Goal: Information Seeking & Learning: Compare options

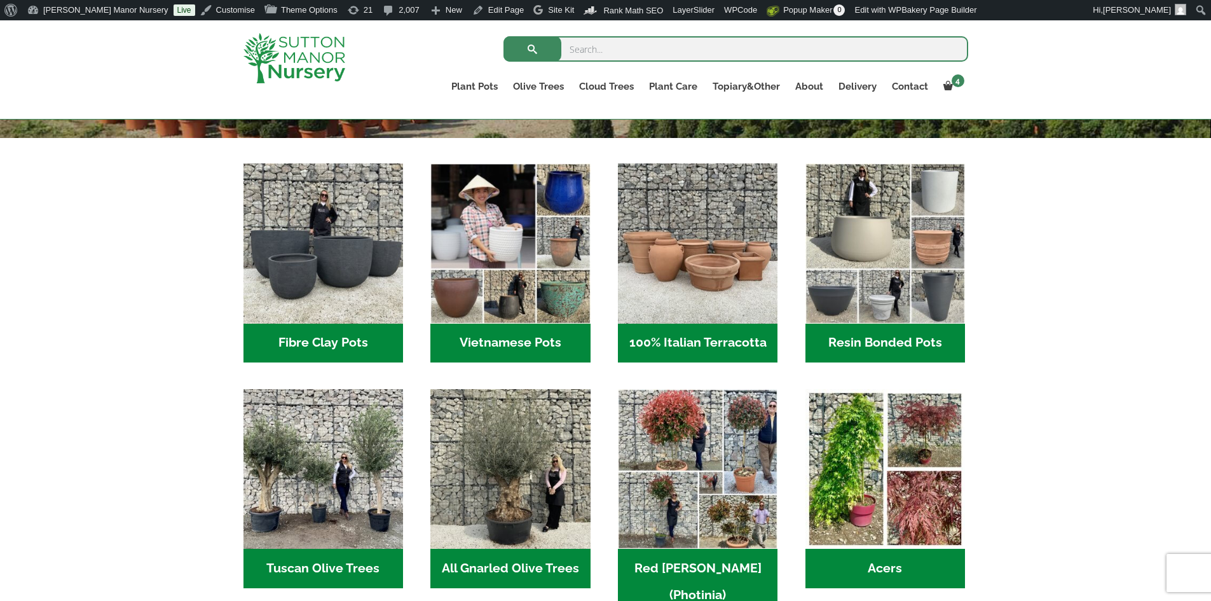
click at [534, 355] on h2 "Vietnamese Pots (55)" at bounding box center [510, 343] width 160 height 39
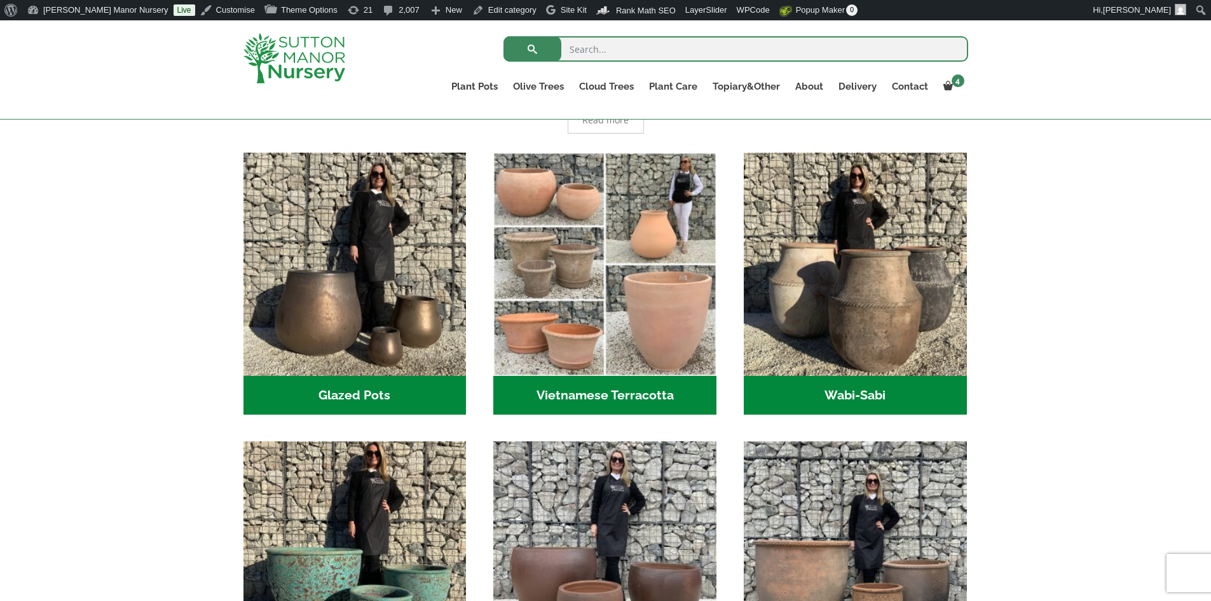
scroll to position [254, 0]
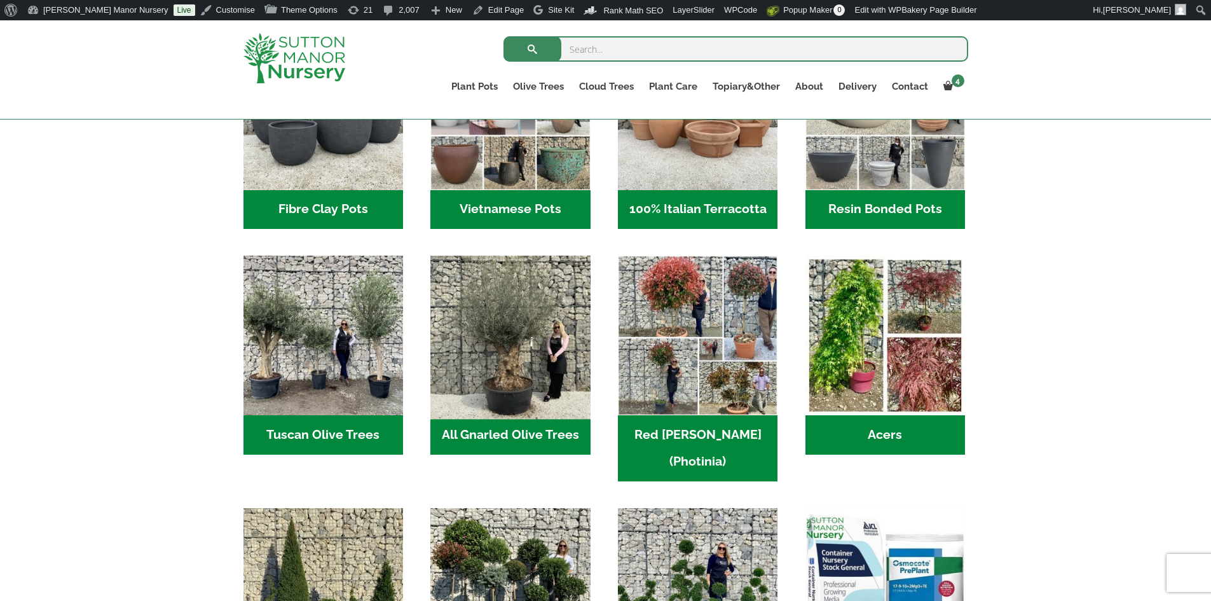
scroll to position [474, 0]
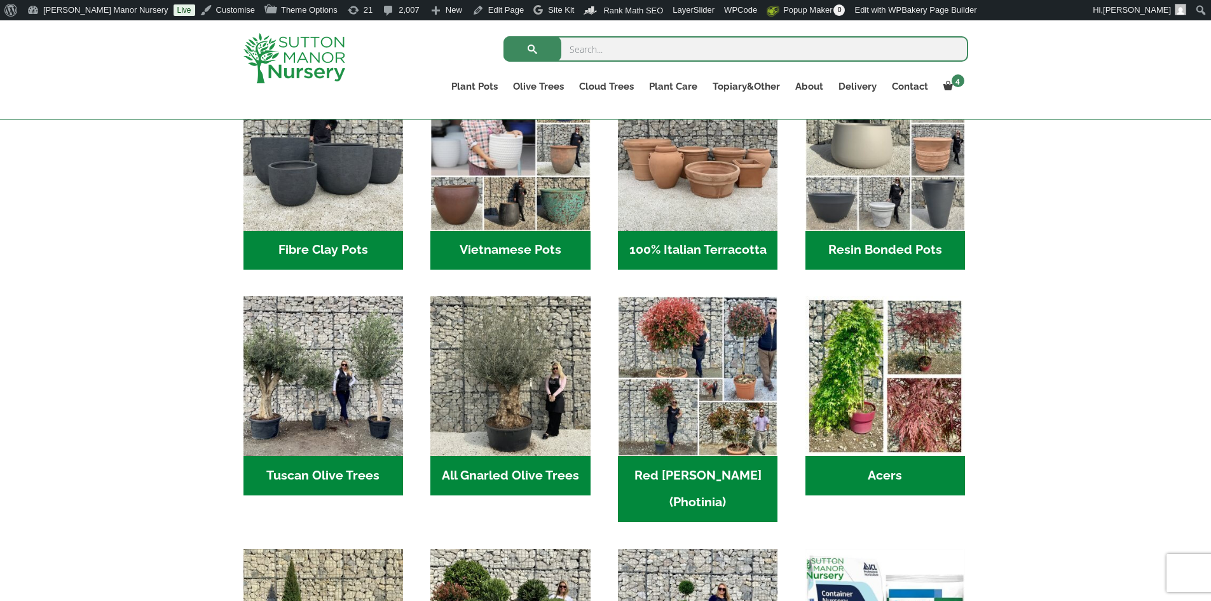
click at [658, 255] on h2 "100% Italian Terracotta (26)" at bounding box center [698, 250] width 160 height 39
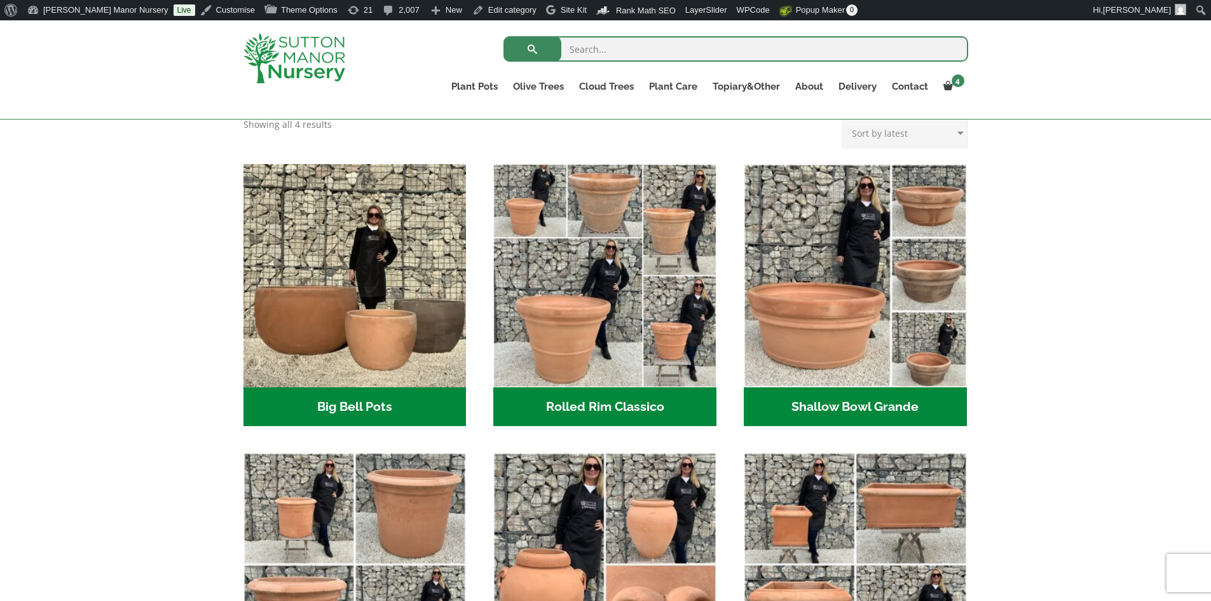
scroll to position [445, 0]
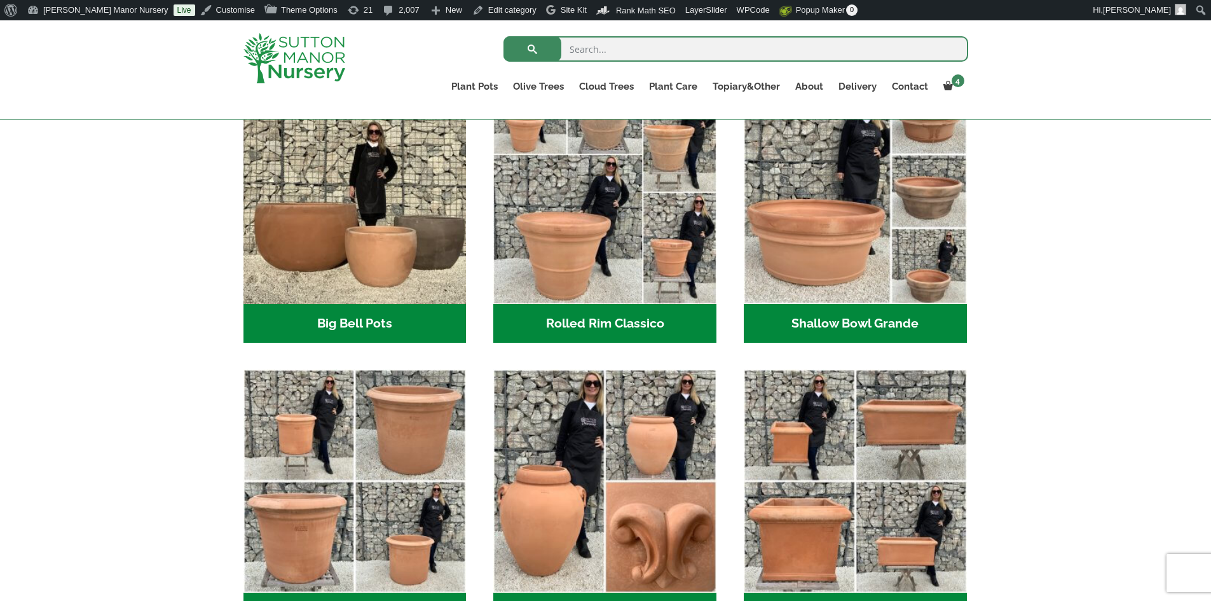
click at [391, 317] on h2 "Big Bell Pots (10)" at bounding box center [355, 323] width 223 height 39
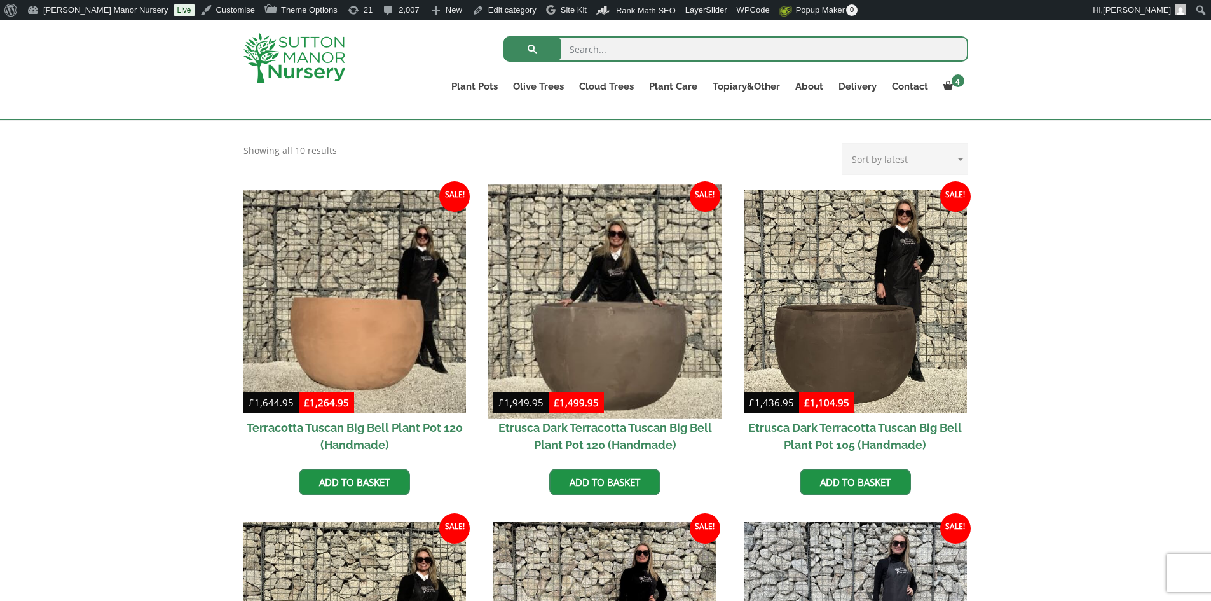
scroll to position [318, 0]
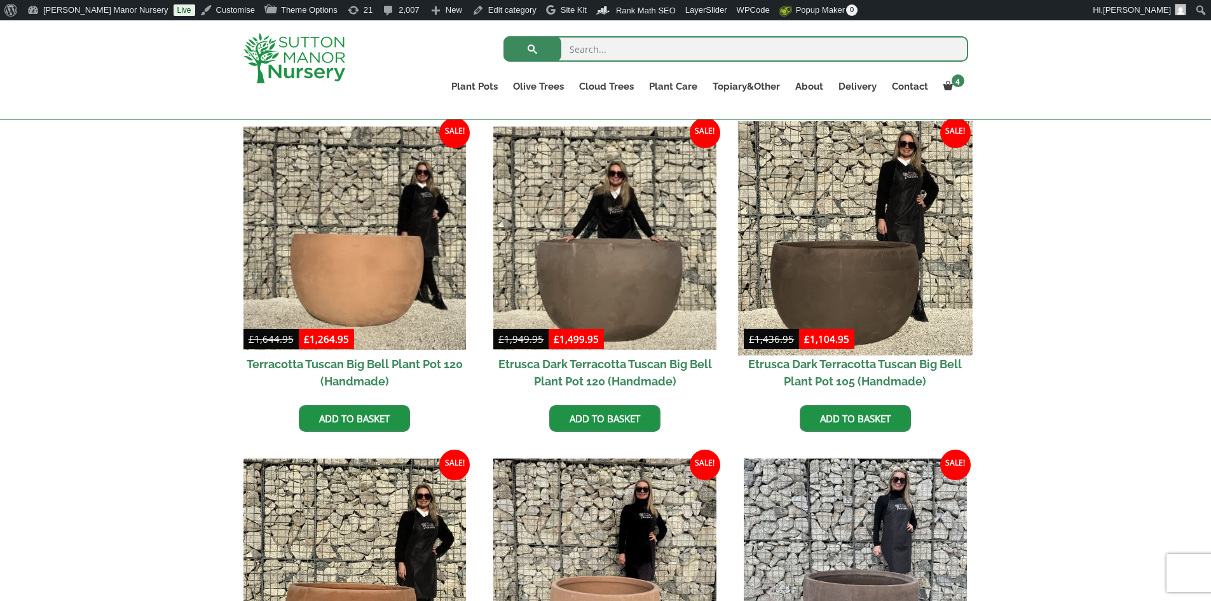
click at [856, 284] on img at bounding box center [855, 238] width 234 height 234
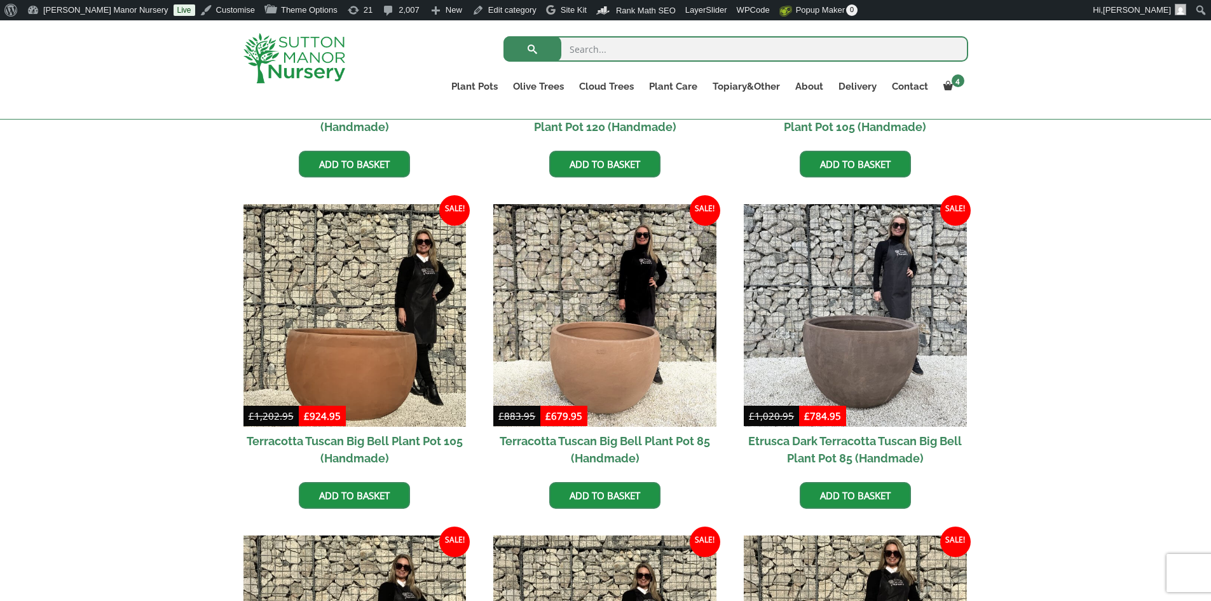
scroll to position [636, 0]
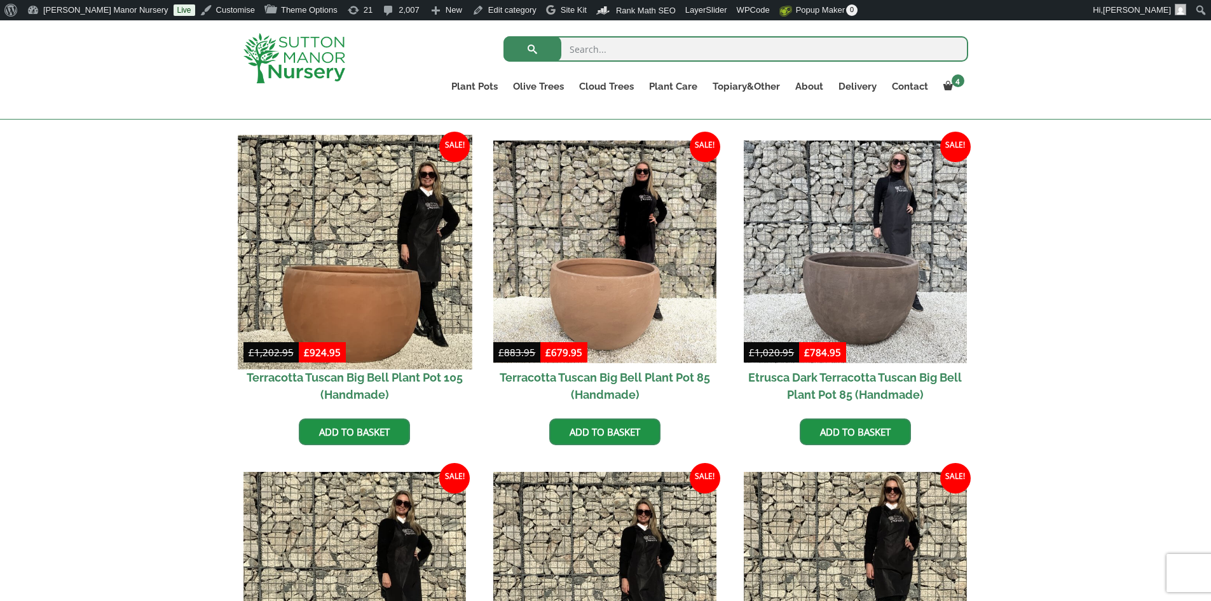
click at [443, 336] on img at bounding box center [355, 252] width 234 height 234
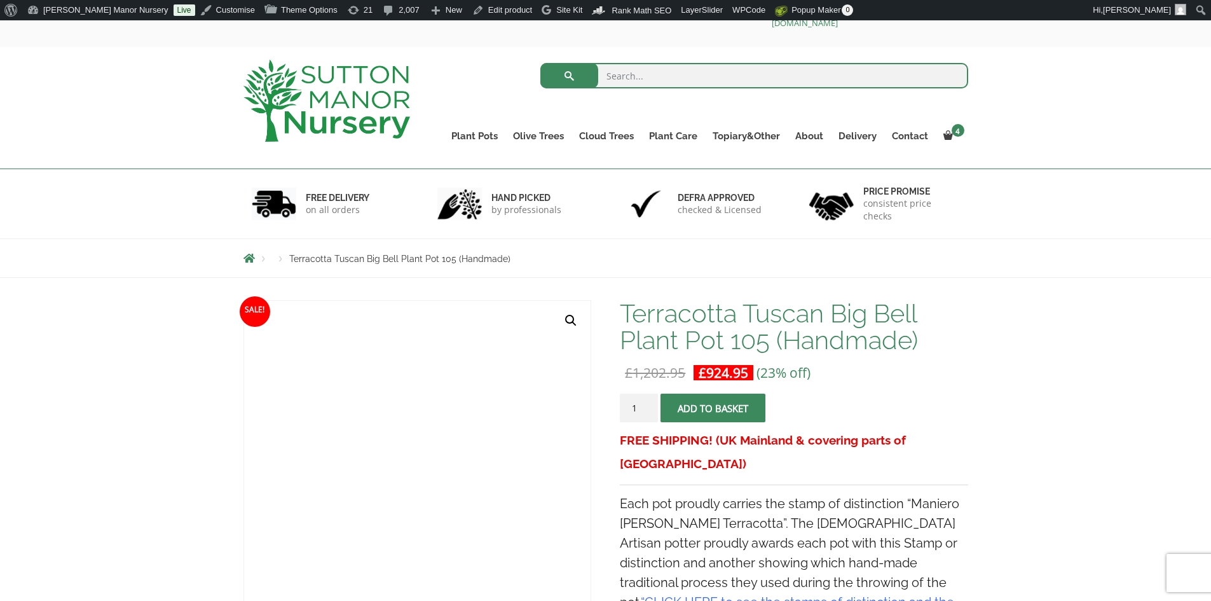
scroll to position [254, 0]
